Goal: Leave review/rating: Leave review/rating

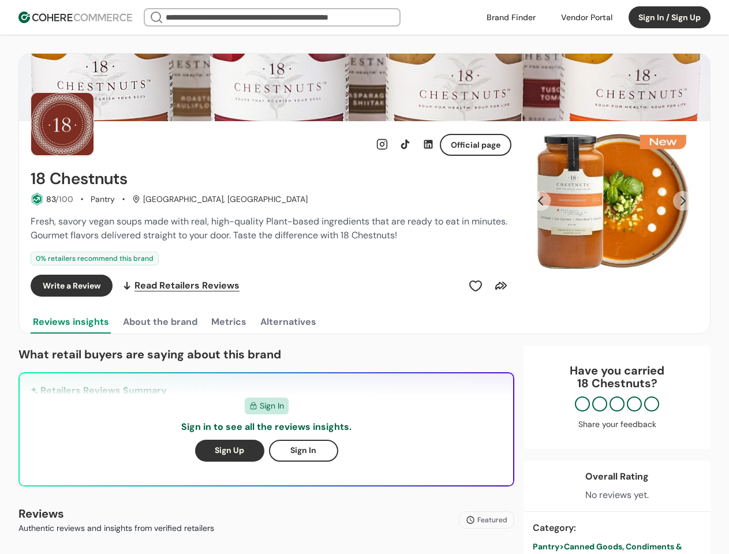
click at [364, 277] on div "Write a Review Read Retailers Reviews" at bounding box center [271, 286] width 481 height 22
click at [587, 17] on div at bounding box center [586, 17] width 65 height 17
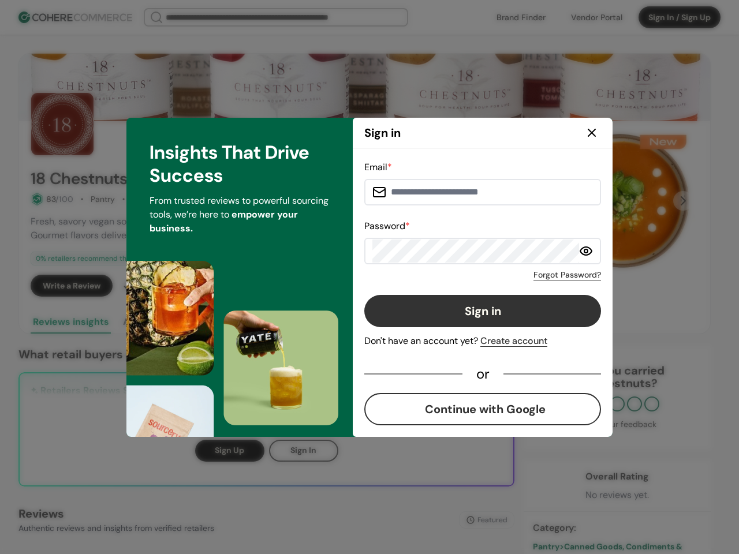
click at [476, 286] on div "Email * Password * Forgot Password? Sign in Don't have an account yet? Create a…" at bounding box center [482, 293] width 237 height 265
click at [501, 286] on div "Email * Password * Forgot Password? Sign in Don't have an account yet? Create a…" at bounding box center [482, 293] width 237 height 265
click at [159, 322] on div "Insights That Drive Success From trusted reviews to powerful sourcing tools, we…" at bounding box center [239, 277] width 226 height 319
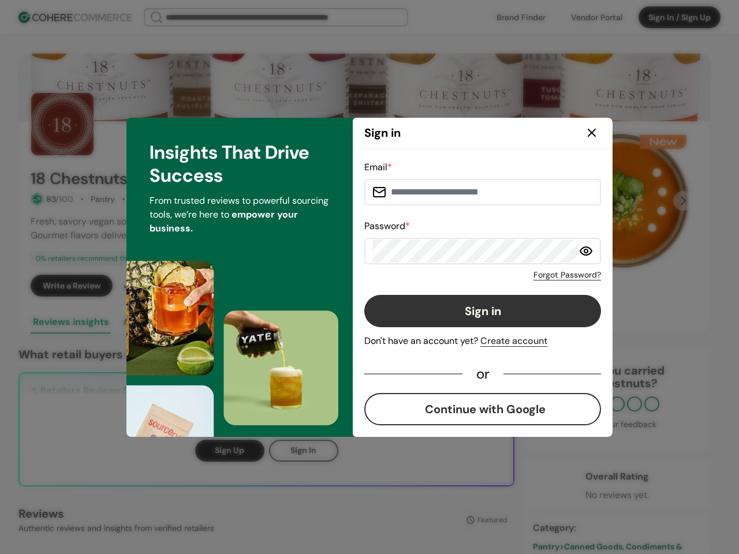
click at [228, 322] on div "Insights That Drive Success From trusted reviews to powerful sourcing tools, we…" at bounding box center [239, 277] width 226 height 319
click at [288, 322] on div "Insights That Drive Success From trusted reviews to powerful sourcing tools, we…" at bounding box center [239, 277] width 226 height 319
